Goal: Transaction & Acquisition: Purchase product/service

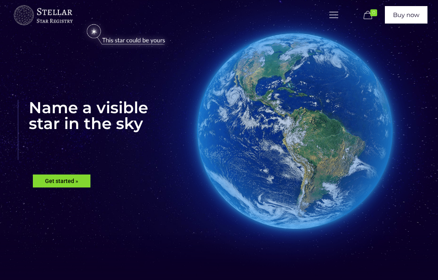
scroll to position [18, 0]
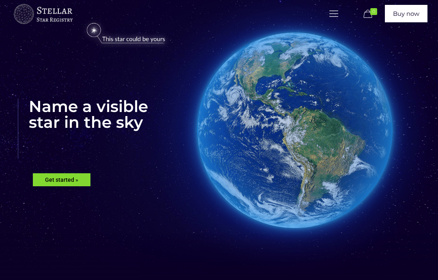
click at [72, 186] on rs-layer "Get started »" at bounding box center [62, 179] width 58 height 13
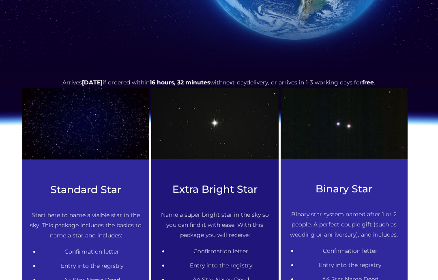
scroll to position [284, 0]
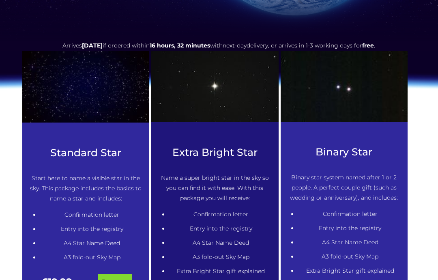
click at [120, 279] on link "Buy now" at bounding box center [115, 281] width 34 height 15
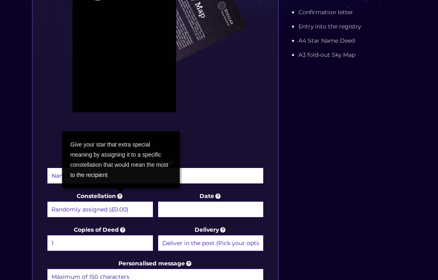
scroll to position [254, 0]
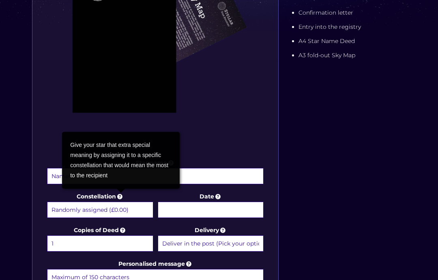
click at [214, 146] on img at bounding box center [155, 32] width 221 height 243
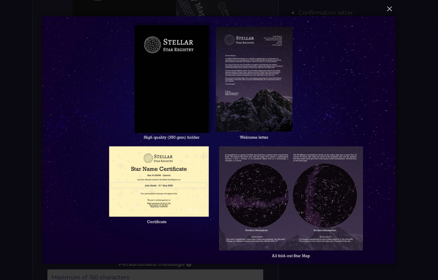
click at [390, 10] on button "×" at bounding box center [218, 9] width 353 height 18
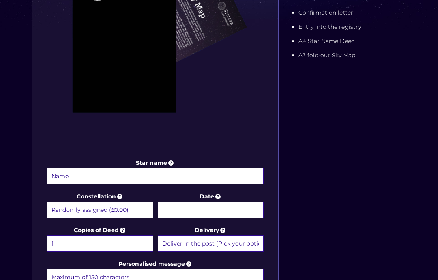
click at [175, 176] on input "Star name" at bounding box center [155, 176] width 216 height 16
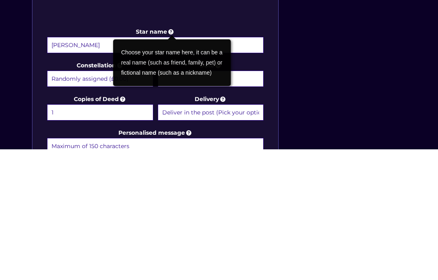
type input "[PERSON_NAME]"
click at [353, 43] on div "Star name [PERSON_NAME] Star name two (Optional) Constellation Randomly assigne…" at bounding box center [218, 138] width 381 height 494
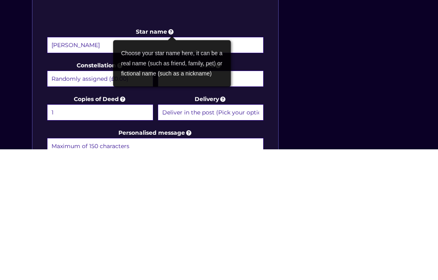
scroll to position [385, 0]
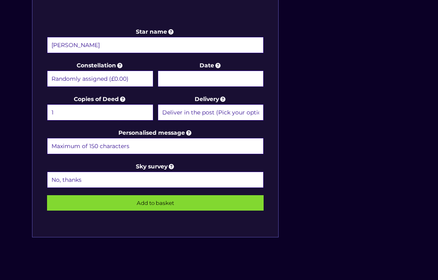
click at [124, 75] on select "Randomly assigned (£0.00) Aquarius - [DATE] - [DATE] (+£9.99) Aries - [DATE] - …" at bounding box center [100, 79] width 106 height 16
click at [210, 76] on input "Date" at bounding box center [211, 79] width 106 height 16
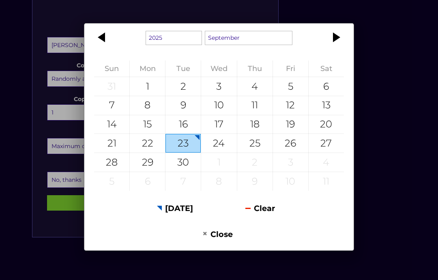
click at [381, 55] on div "1925 1926 1927 1928 1929 1930 1931 1932 1933 1934 1935 1936 1937 1938 1939 1940…" at bounding box center [219, 140] width 438 height 280
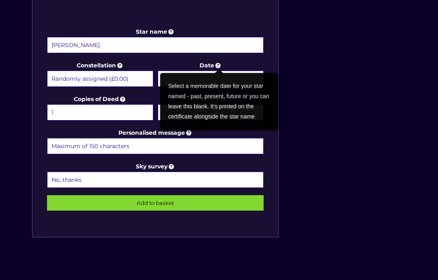
click at [310, 96] on div "Star name [PERSON_NAME] Star name two (Optional) Constellation Randomly assigne…" at bounding box center [218, 7] width 381 height 494
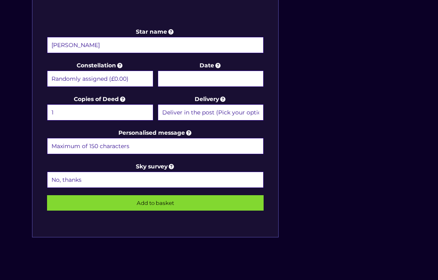
click at [206, 75] on input "Date" at bounding box center [211, 79] width 106 height 16
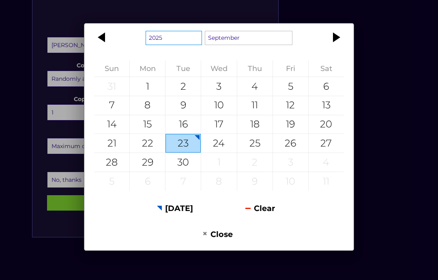
click at [179, 35] on select "1925 1926 1927 1928 1929 1930 1931 1932 1933 1934 1935 1936 1937 1938 1939 1940…" at bounding box center [173, 38] width 56 height 14
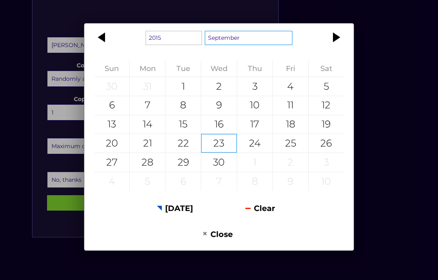
click at [253, 37] on select "January February March April May June July August September October November De…" at bounding box center [249, 38] width 88 height 14
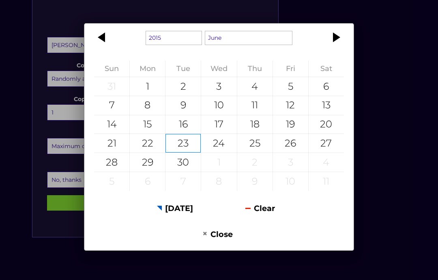
click at [152, 122] on div "15" at bounding box center [147, 124] width 35 height 19
type input "[DATE]"
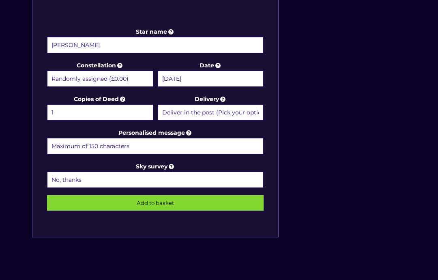
click at [245, 113] on select "Deliver in the post (Pick your option later) Deliver in the post and by Email (…" at bounding box center [211, 112] width 106 height 16
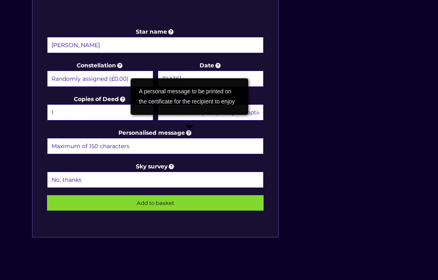
click at [174, 166] on icon at bounding box center [171, 165] width 8 height 7
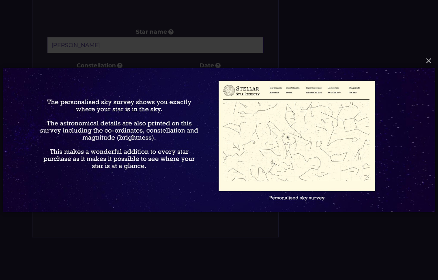
click at [404, 105] on img at bounding box center [218, 140] width 431 height 176
click at [404, 108] on img at bounding box center [218, 140] width 431 height 176
click at [425, 64] on button "×" at bounding box center [218, 61] width 431 height 18
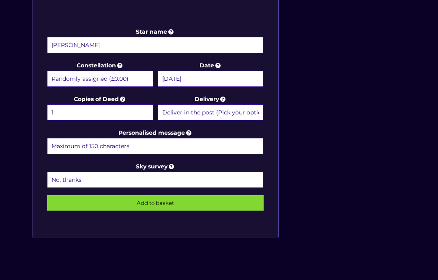
click at [181, 185] on select "No, thanks 1 (+£6.99) 2 (+£11.99) 3 (+£16.99) 4 (+£21.99) 5 (+£26.99) 6 (+£31.9…" at bounding box center [155, 179] width 216 height 16
click at [173, 167] on icon at bounding box center [171, 165] width 8 height 7
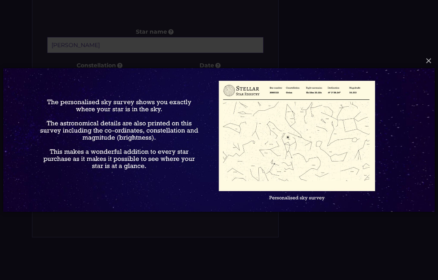
click at [401, 109] on img at bounding box center [218, 140] width 431 height 176
click at [429, 64] on button "×" at bounding box center [218, 61] width 431 height 18
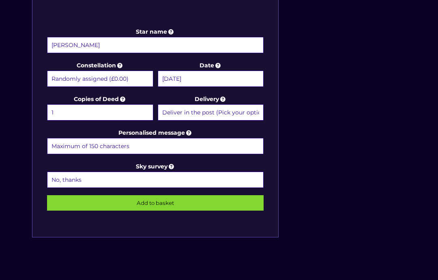
click at [109, 180] on select "No, thanks 1 (+£6.99) 2 (+£11.99) 3 (+£16.99) 4 (+£21.99) 5 (+£26.99) 6 (+£31.9…" at bounding box center [155, 179] width 216 height 16
click at [169, 168] on icon at bounding box center [171, 165] width 8 height 7
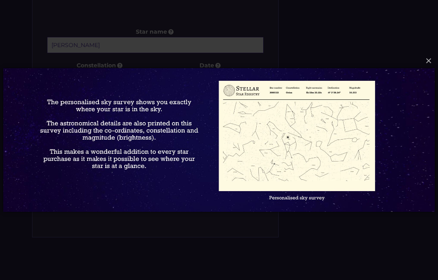
click at [400, 112] on img at bounding box center [218, 140] width 431 height 176
click at [434, 57] on button "×" at bounding box center [218, 61] width 431 height 18
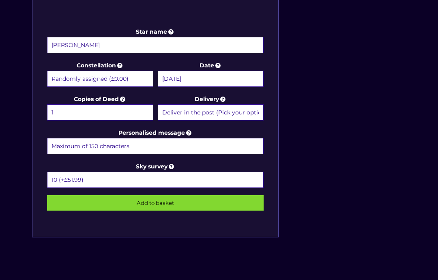
click at [158, 182] on select "No, thanks 1 (+£6.99) 2 (+£11.99) 3 (+£16.99) 4 (+£21.99) 5 (+£26.99) 6 (+£31.9…" at bounding box center [155, 179] width 216 height 16
select select "1 (+£6.99)"
click at [168, 146] on input "Personalised message" at bounding box center [155, 146] width 216 height 16
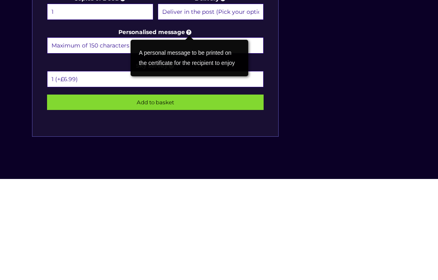
click at [349, 45] on div "Star name [PERSON_NAME] Star name two (Optional) Constellation Randomly assigne…" at bounding box center [218, 7] width 381 height 494
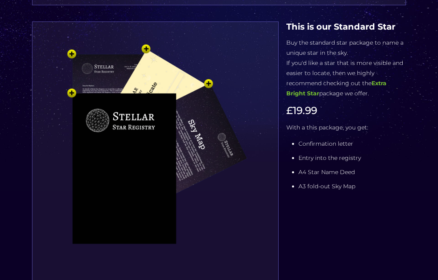
scroll to position [113, 0]
